Goal: Transaction & Acquisition: Purchase product/service

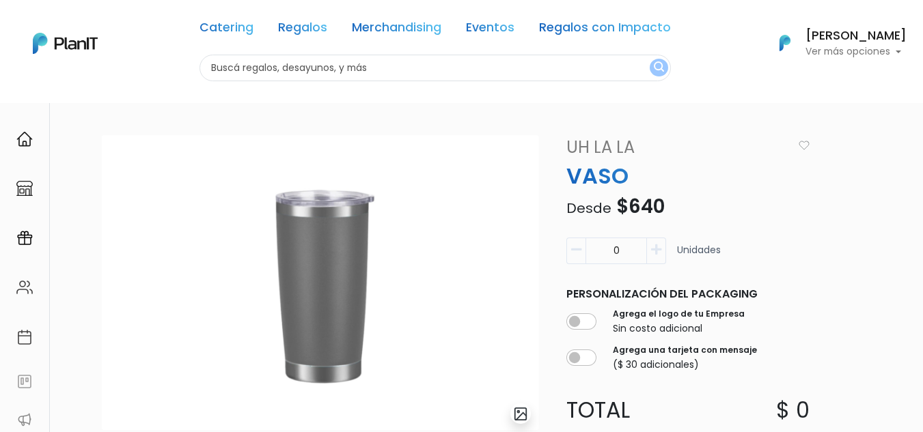
click at [257, 72] on input "text" at bounding box center [434, 68] width 471 height 27
type input "mochila"
click at [650, 59] on button "submit" at bounding box center [659, 68] width 18 height 18
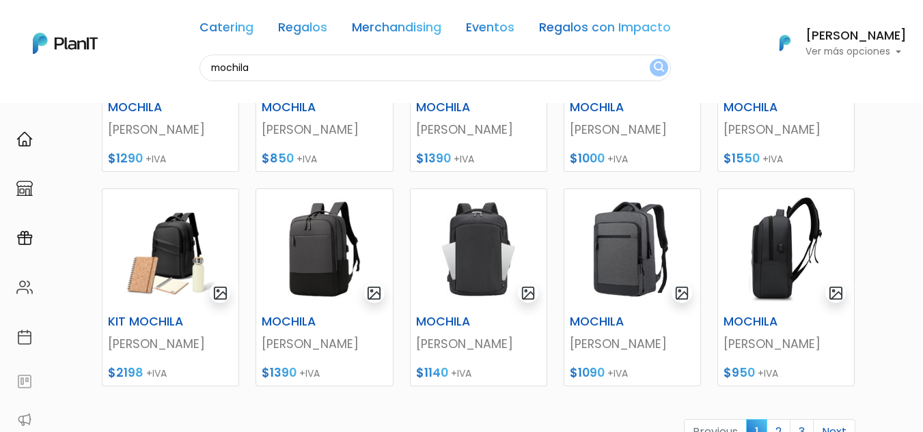
scroll to position [510, 0]
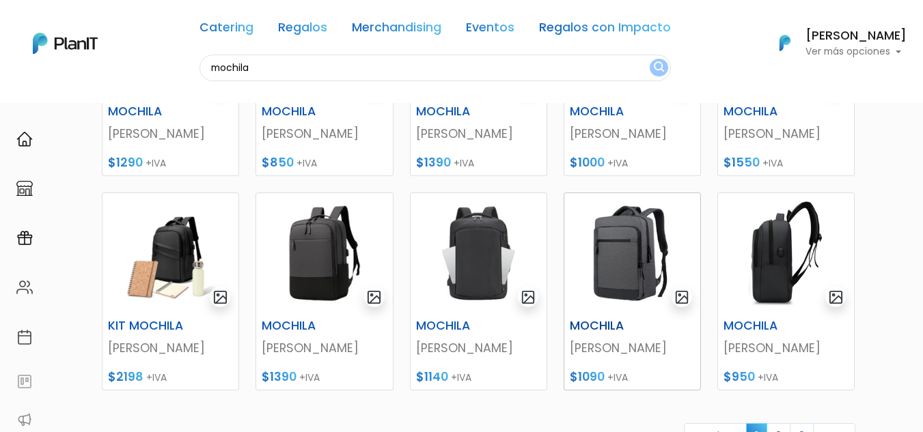
click at [625, 269] on img at bounding box center [632, 253] width 136 height 120
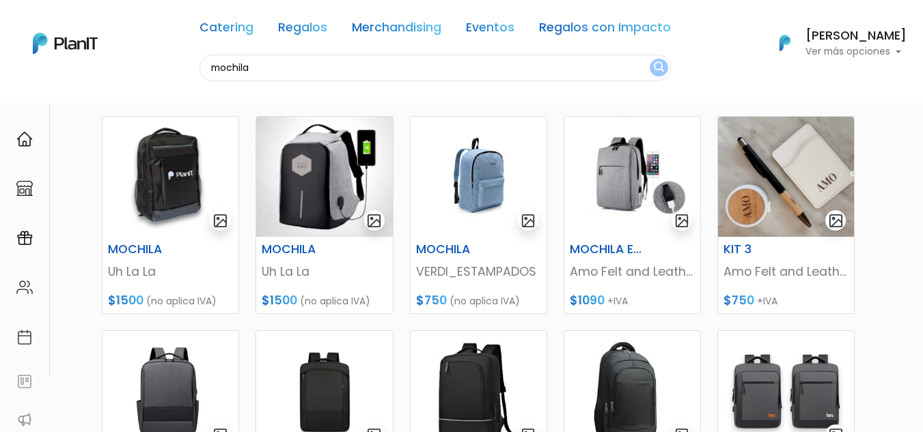
scroll to position [160, 0]
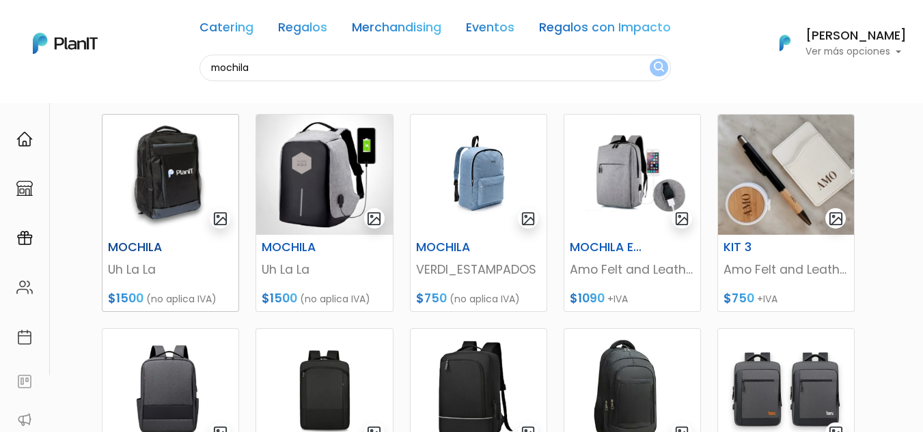
click at [160, 177] on img at bounding box center [170, 175] width 136 height 120
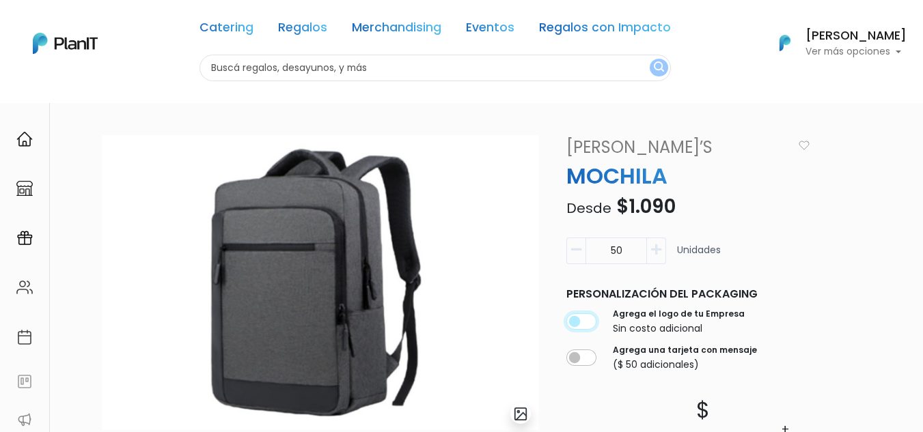
click at [594, 325] on input "checkbox" at bounding box center [581, 321] width 30 height 16
checkbox input "true"
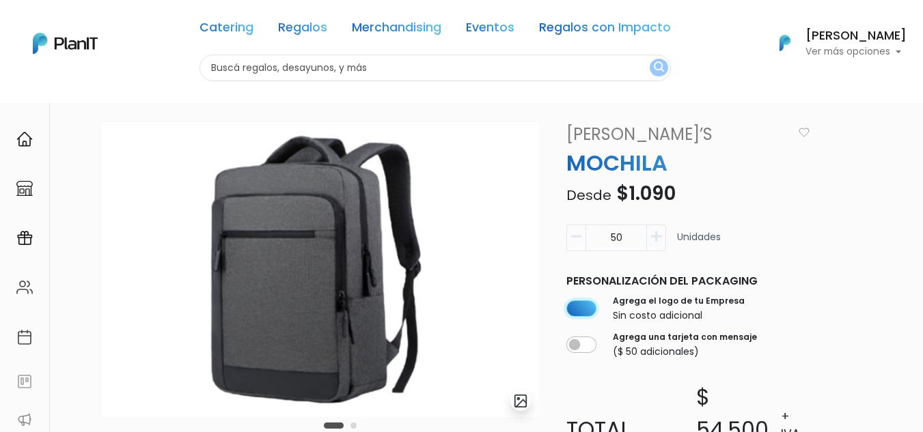
scroll to position [12, 0]
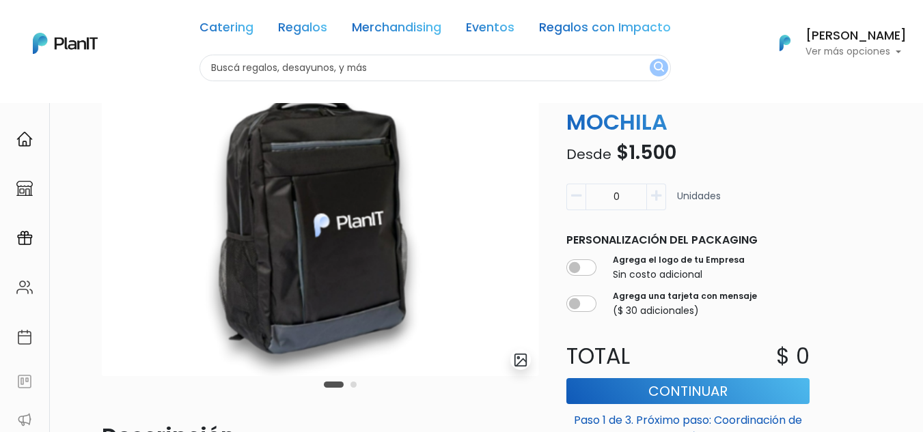
scroll to position [55, 0]
